Goal: Check status

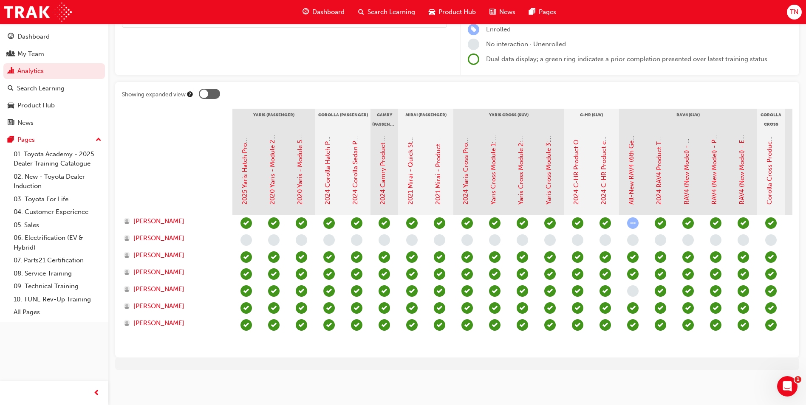
click at [190, 140] on div at bounding box center [177, 172] width 110 height 85
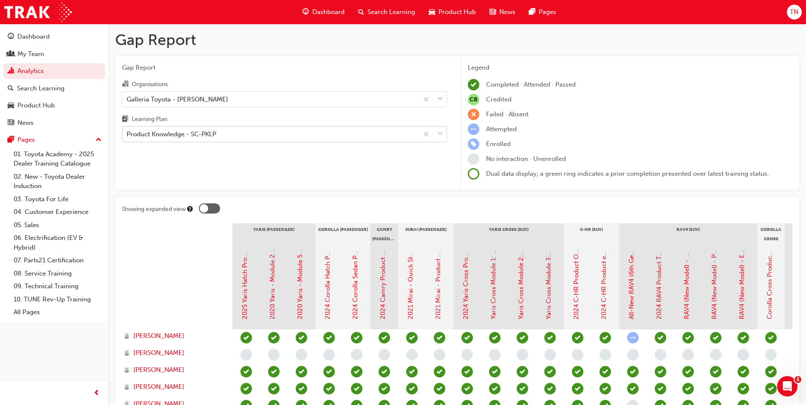
click at [223, 131] on div "Product Knowledge - SC-PKLP" at bounding box center [270, 134] width 296 height 15
click at [127, 131] on input "Learning Plan Product Knowledge - SC-PKLP" at bounding box center [127, 133] width 1 height 7
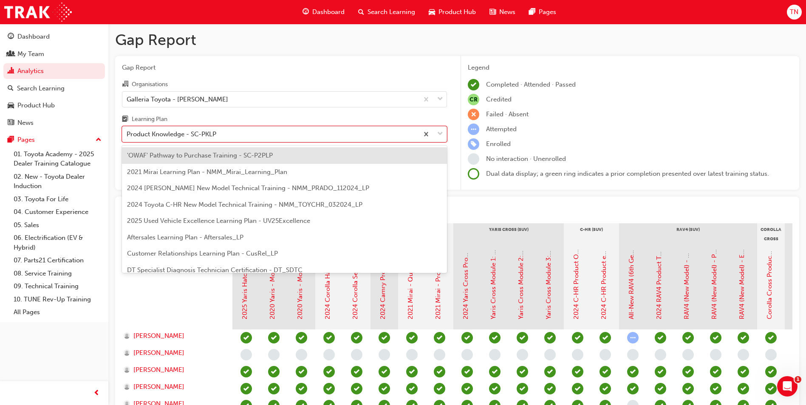
click at [250, 156] on span "'OWAF' Pathway to Purchase Training - SC-P2PLP" at bounding box center [200, 156] width 146 height 8
